Goal: Task Accomplishment & Management: Manage account settings

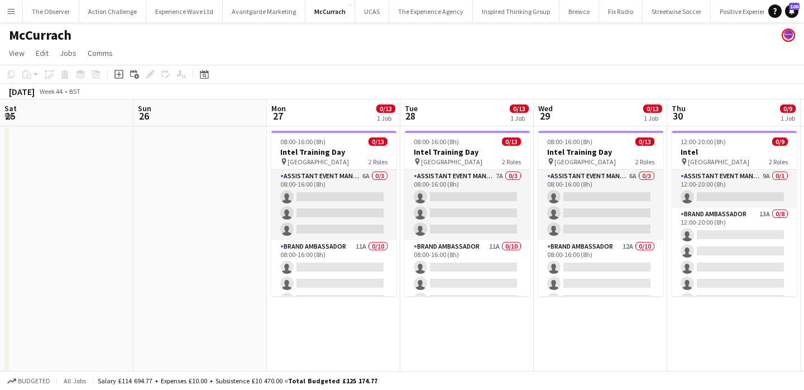
scroll to position [0, 321]
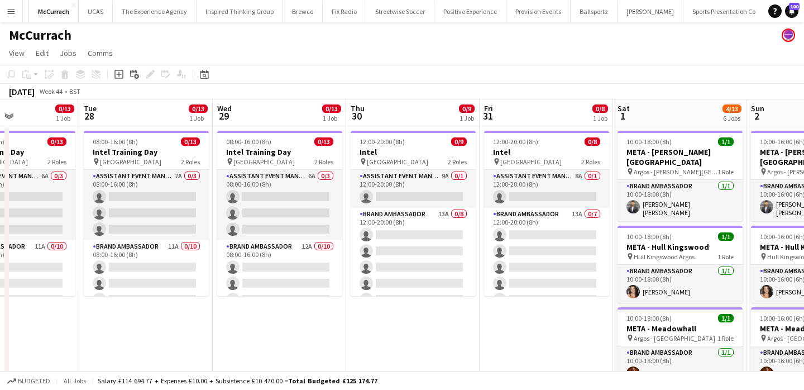
click at [9, 11] on app-icon "Menu" at bounding box center [11, 11] width 9 height 9
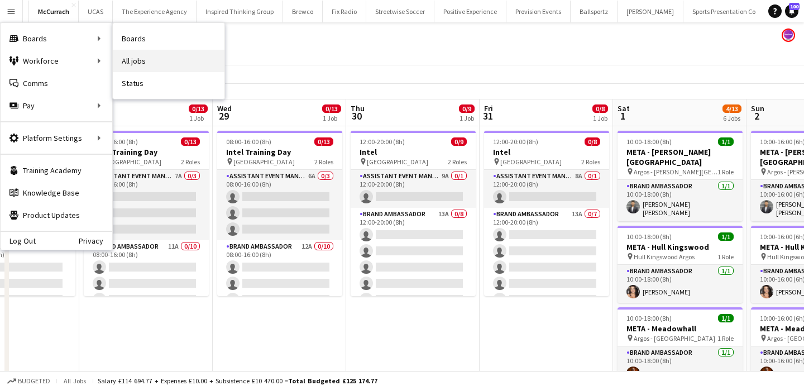
click at [128, 50] on link "All jobs" at bounding box center [169, 61] width 112 height 22
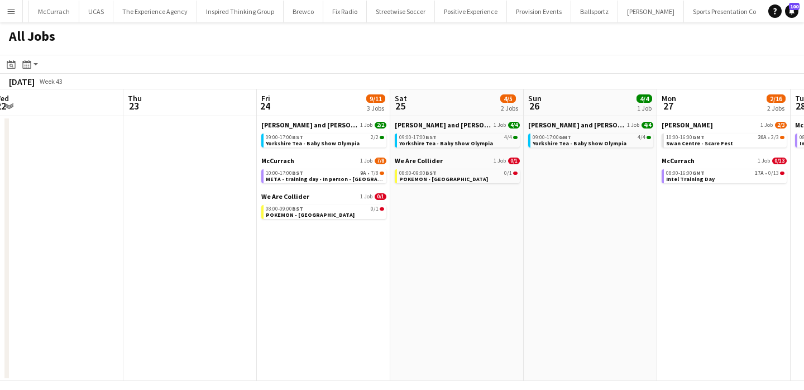
scroll to position [0, 424]
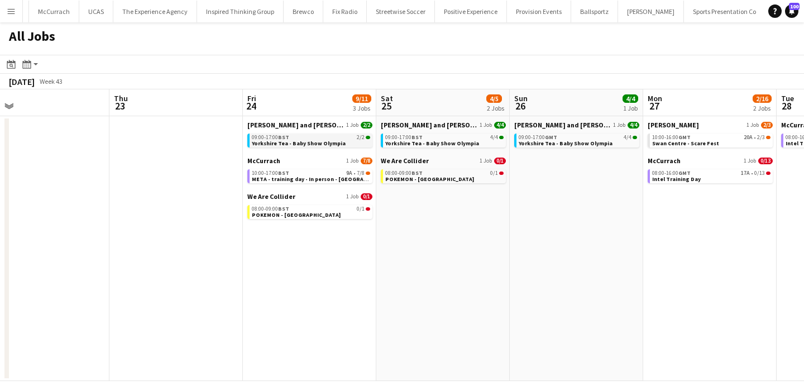
click at [336, 140] on span "Yorkshire Tea - Baby Show Olympia" at bounding box center [299, 143] width 94 height 7
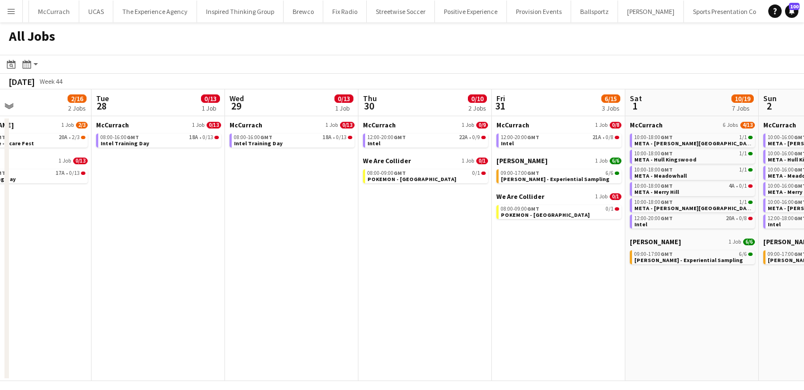
scroll to position [0, 312]
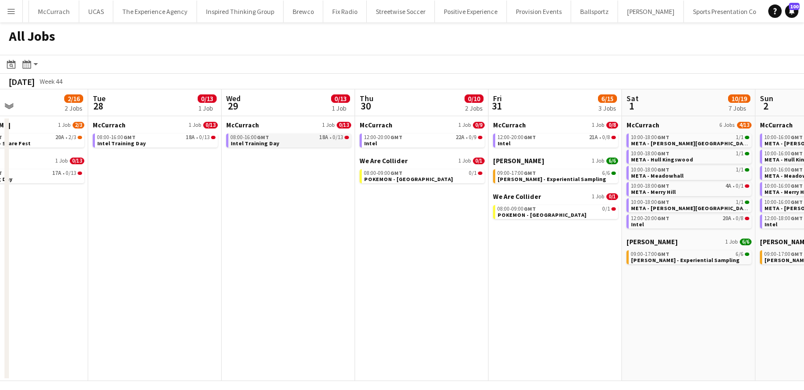
click at [277, 142] on link "08:00-16:00 GMT 18A • 0/13 Intel Training Day" at bounding box center [290, 139] width 118 height 13
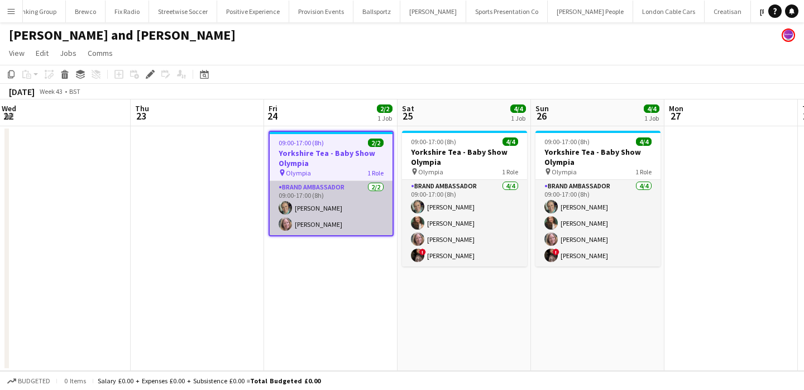
scroll to position [0, 405]
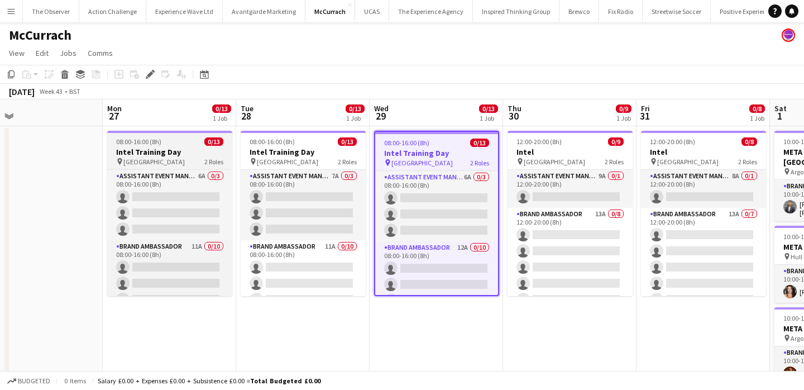
scroll to position [0, 284]
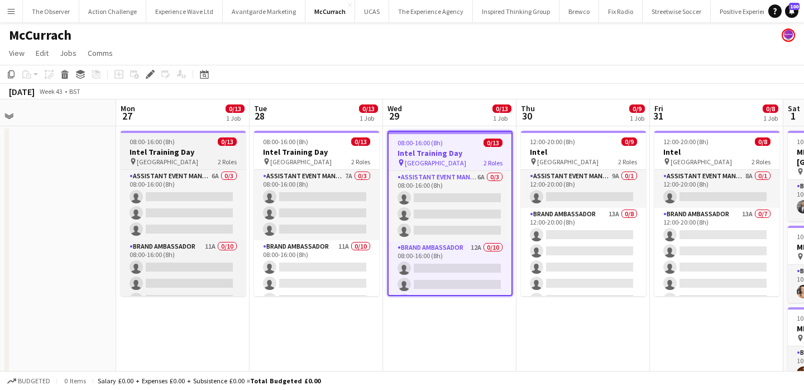
click at [208, 154] on h3 "Intel Training Day" at bounding box center [183, 152] width 125 height 10
